Goal: Task Accomplishment & Management: Use online tool/utility

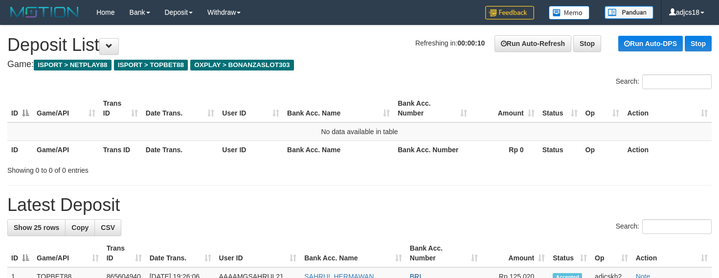
drag, startPoint x: 355, startPoint y: 86, endPoint x: 347, endPoint y: 85, distance: 7.9
click at [355, 86] on div "Search:" at bounding box center [359, 82] width 719 height 17
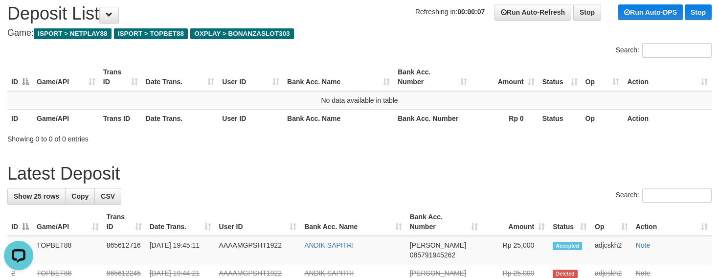
scroll to position [49, 0]
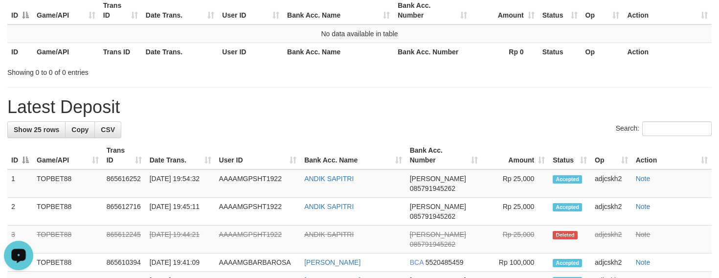
click at [421, 103] on h1 "Latest Deposit" at bounding box center [359, 107] width 704 height 20
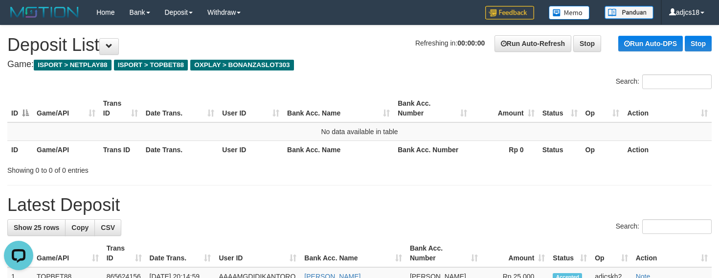
drag, startPoint x: 60, startPoint y: 92, endPoint x: 80, endPoint y: 152, distance: 62.5
click at [60, 91] on div "ID Game/API Trans ID Date Trans. User ID Bank Acc. Name Bank Acc. Number Amount…" at bounding box center [359, 126] width 719 height 70
click at [62, 87] on div "Search:" at bounding box center [359, 82] width 719 height 17
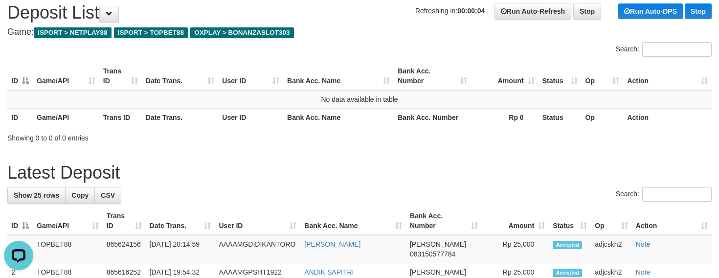
scroll to position [49, 0]
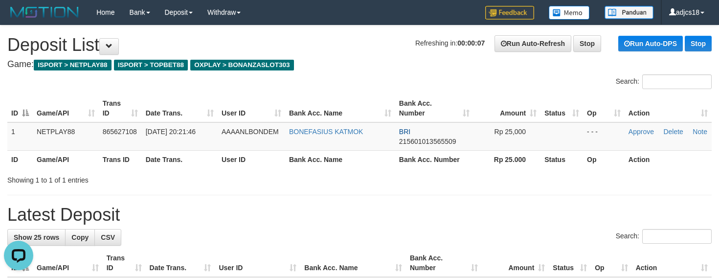
drag, startPoint x: 73, startPoint y: 82, endPoint x: 114, endPoint y: 113, distance: 51.6
click at [73, 82] on div "Search:" at bounding box center [359, 82] width 719 height 17
click at [390, 207] on h1 "Latest Deposit" at bounding box center [359, 215] width 704 height 20
click at [637, 133] on link "Approve" at bounding box center [640, 132] width 25 height 8
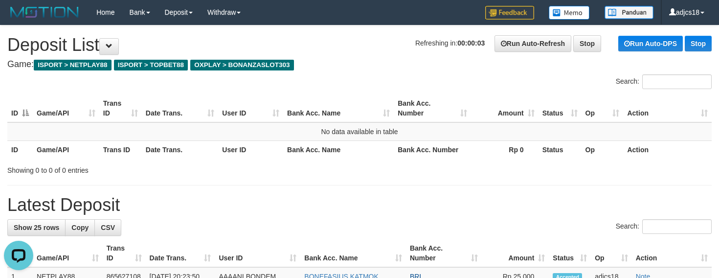
scroll to position [98, 0]
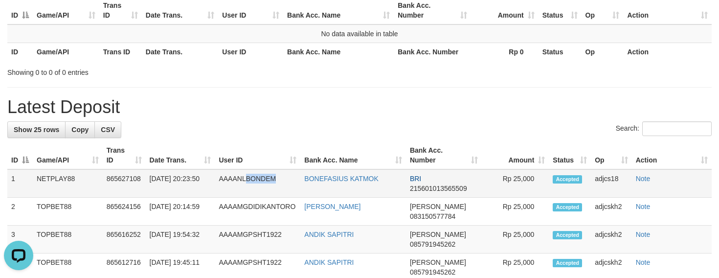
drag, startPoint x: 284, startPoint y: 179, endPoint x: 247, endPoint y: 184, distance: 37.5
click at [247, 184] on td "AAAANLBONDEM" at bounding box center [258, 183] width 86 height 28
copy td "BONDEM"
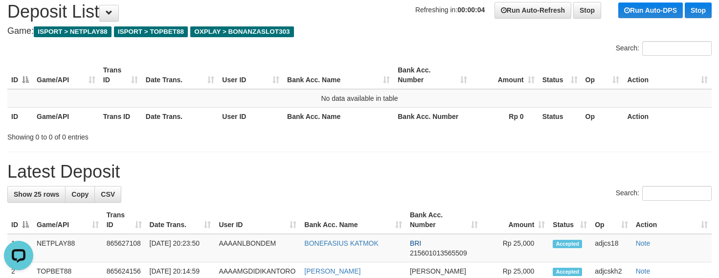
scroll to position [49, 0]
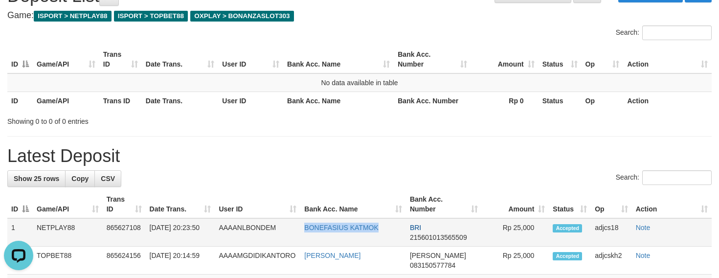
drag, startPoint x: 381, startPoint y: 227, endPoint x: 306, endPoint y: 236, distance: 75.8
click at [306, 236] on td "BONEFASIUS KATMOK" at bounding box center [353, 232] width 106 height 28
copy link "BONEFASIUS KATMOK"
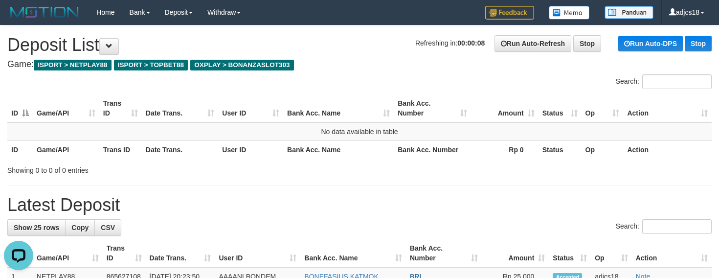
click at [431, 212] on h1 "Latest Deposit" at bounding box center [359, 205] width 704 height 20
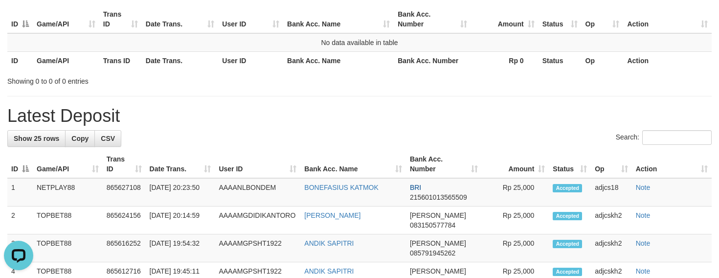
scroll to position [98, 0]
